Goal: Understand process/instructions: Learn how to perform a task or action

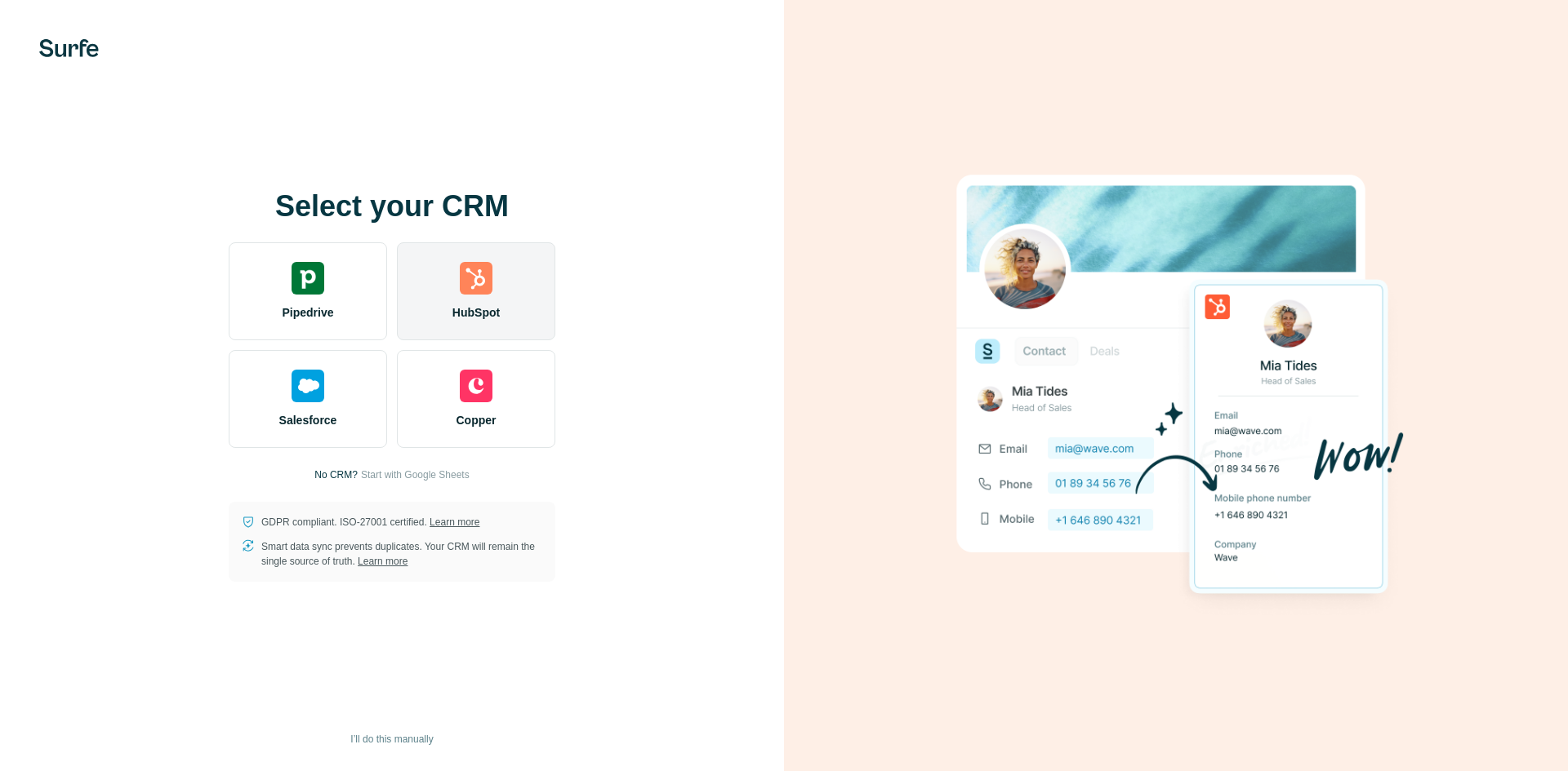
click at [482, 287] on img at bounding box center [476, 279] width 33 height 33
click at [484, 299] on div "HubSpot" at bounding box center [475, 291] width 158 height 98
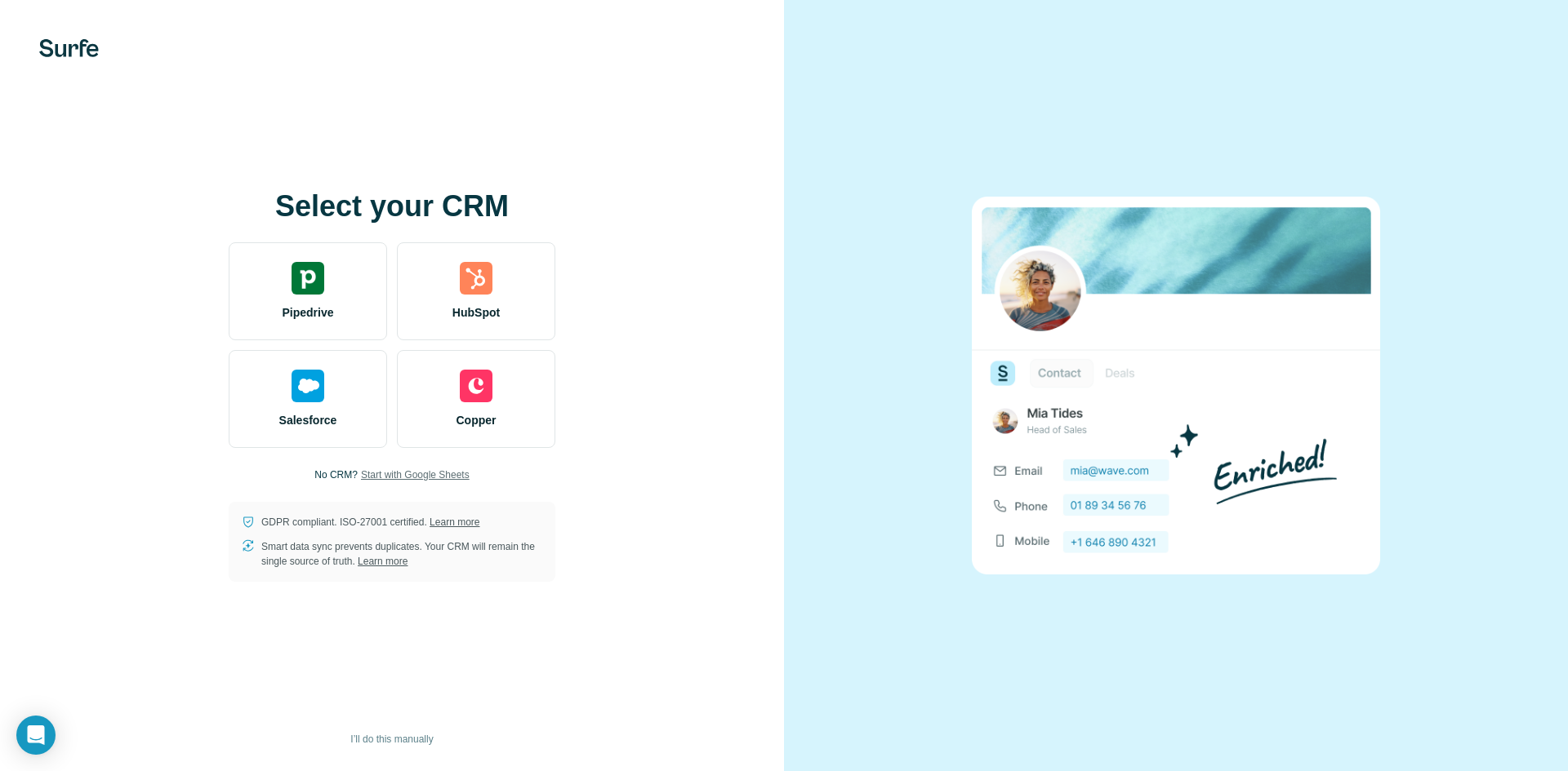
click at [420, 474] on span "Start with Google Sheets" at bounding box center [415, 474] width 108 height 14
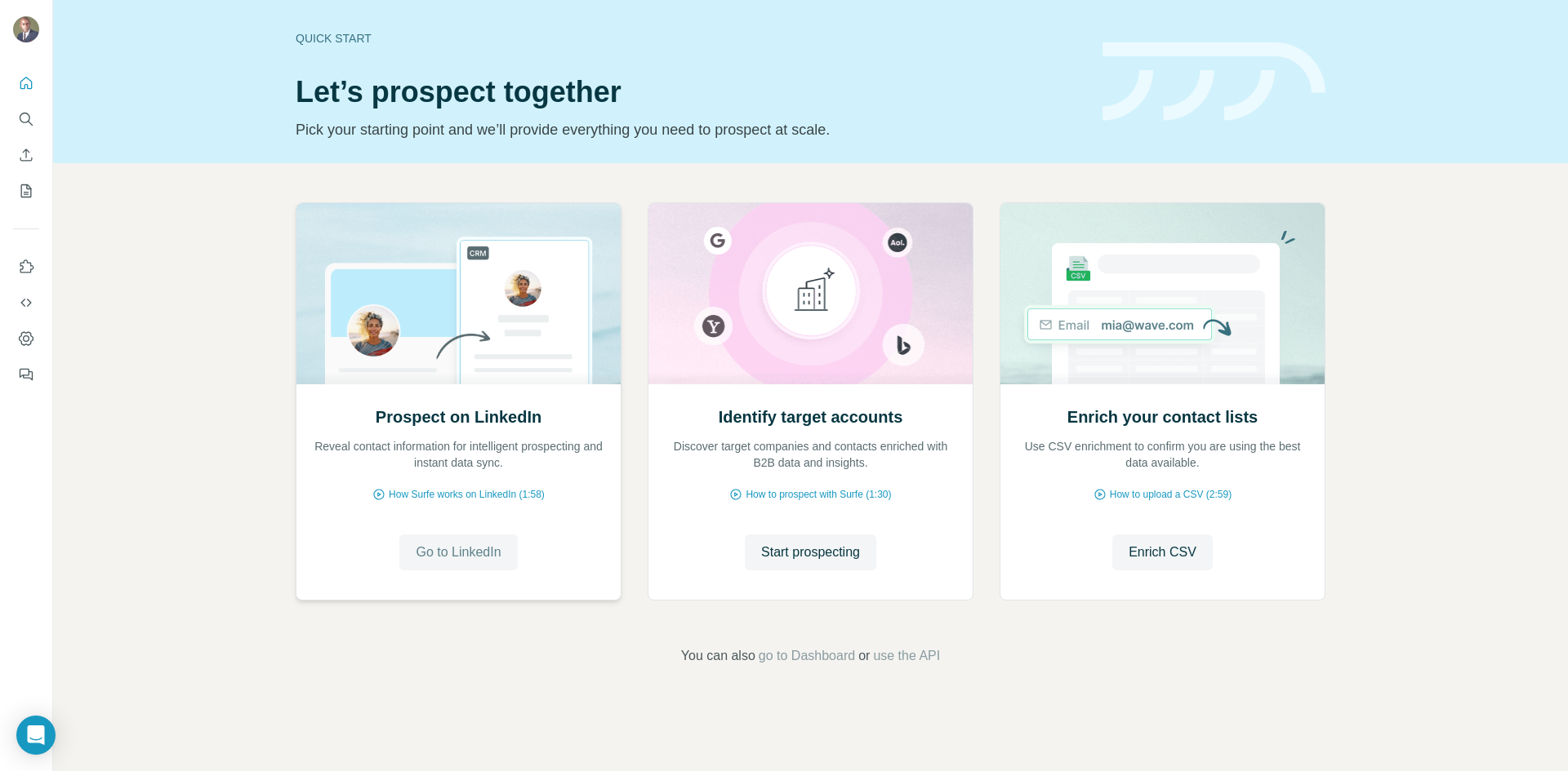
click at [467, 550] on span "Go to LinkedIn" at bounding box center [458, 553] width 85 height 19
